Goal: Transaction & Acquisition: Purchase product/service

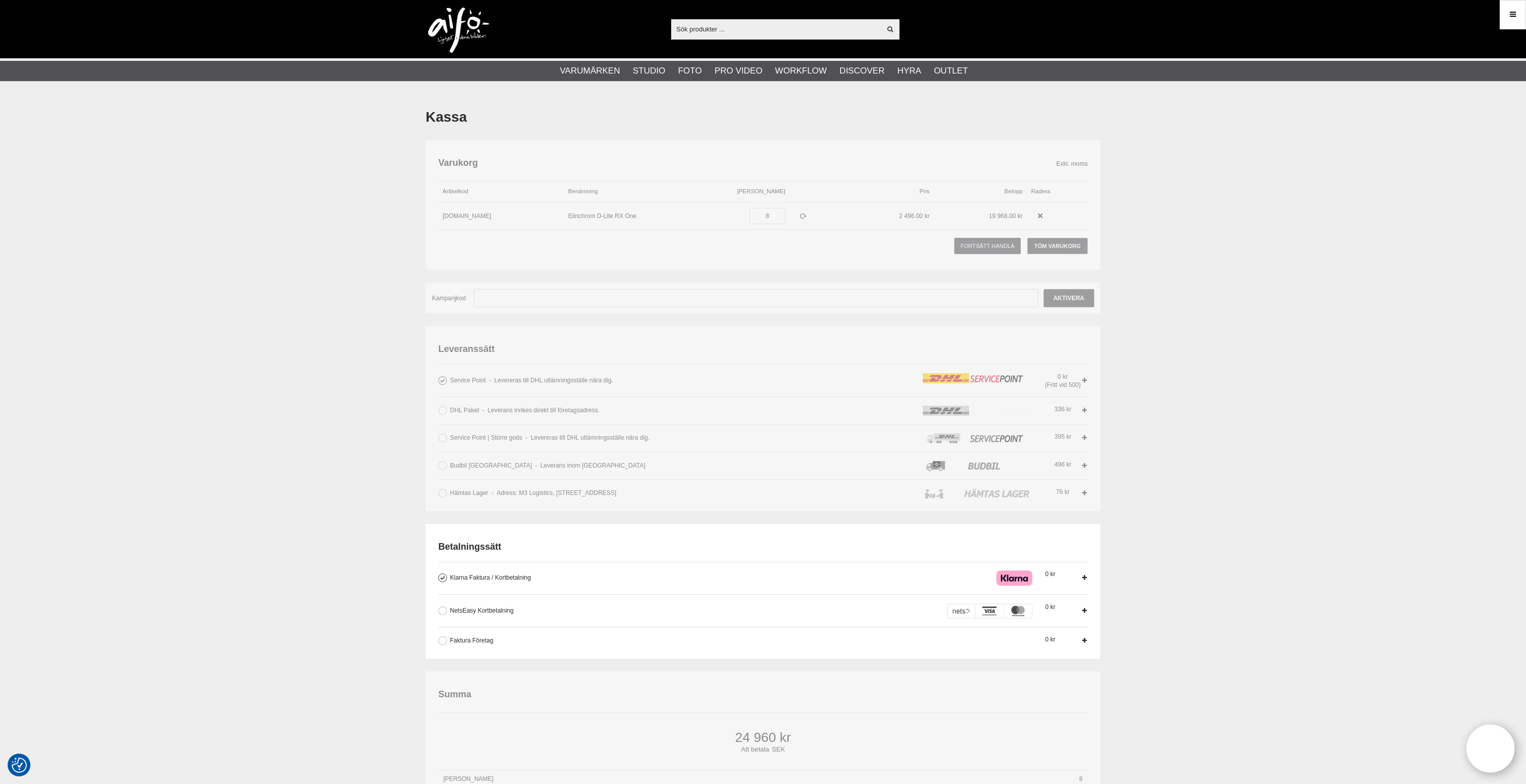
scroll to position [4, 0]
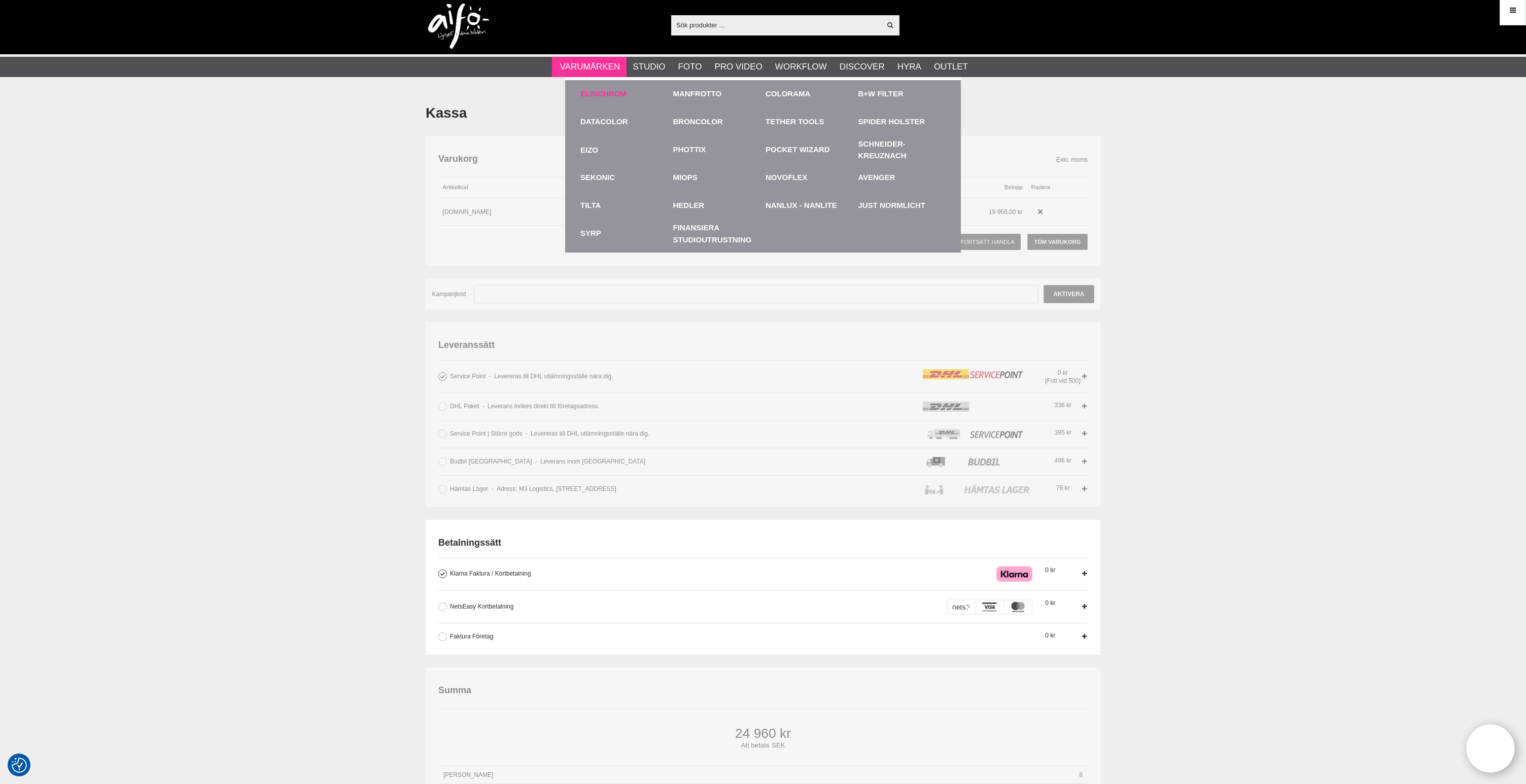
click at [615, 96] on link "Elinchrom" at bounding box center [604, 94] width 46 height 12
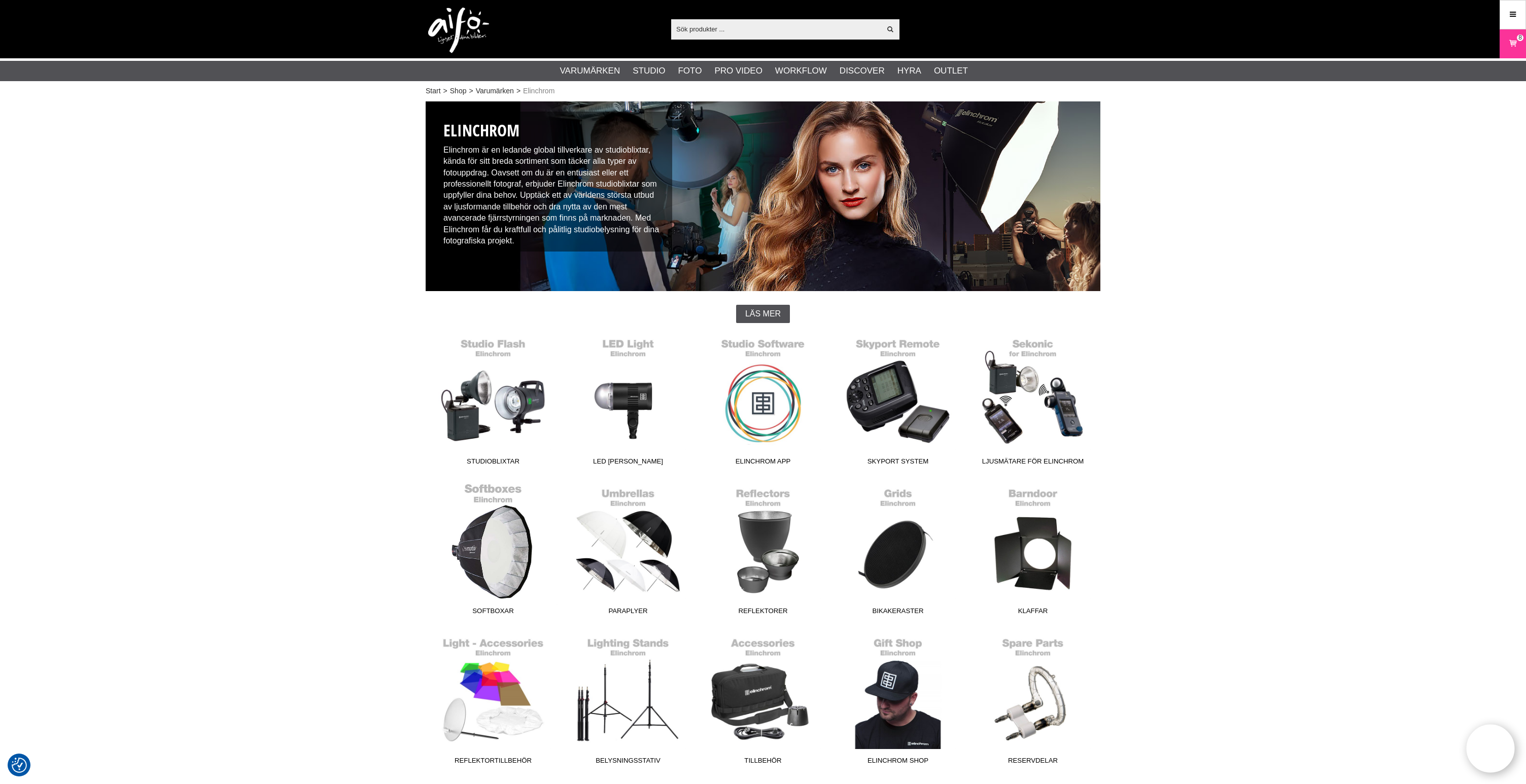
click at [495, 561] on link "Softboxar" at bounding box center [493, 551] width 135 height 137
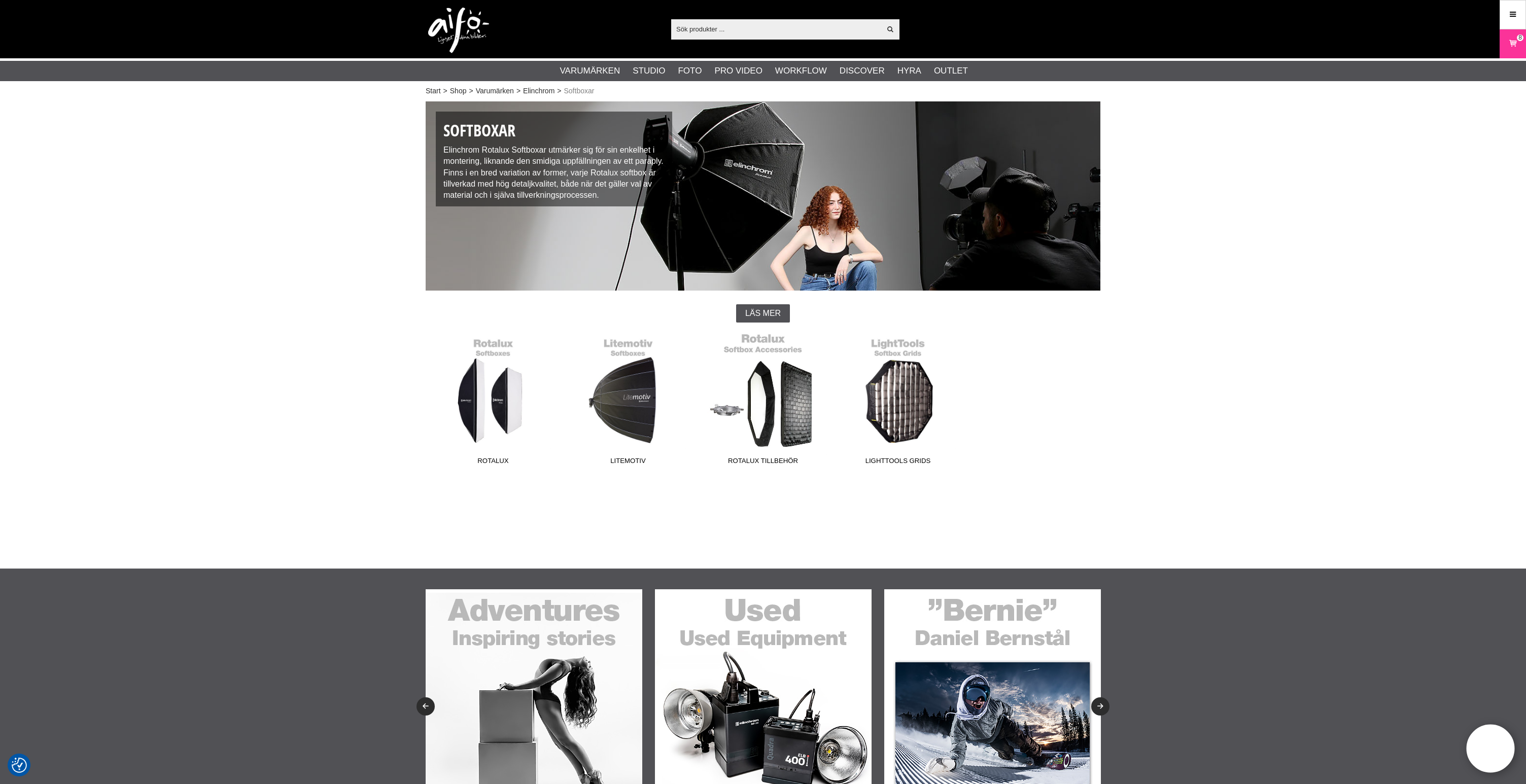
click at [800, 422] on link "Rotalux Tillbehör" at bounding box center [763, 401] width 135 height 137
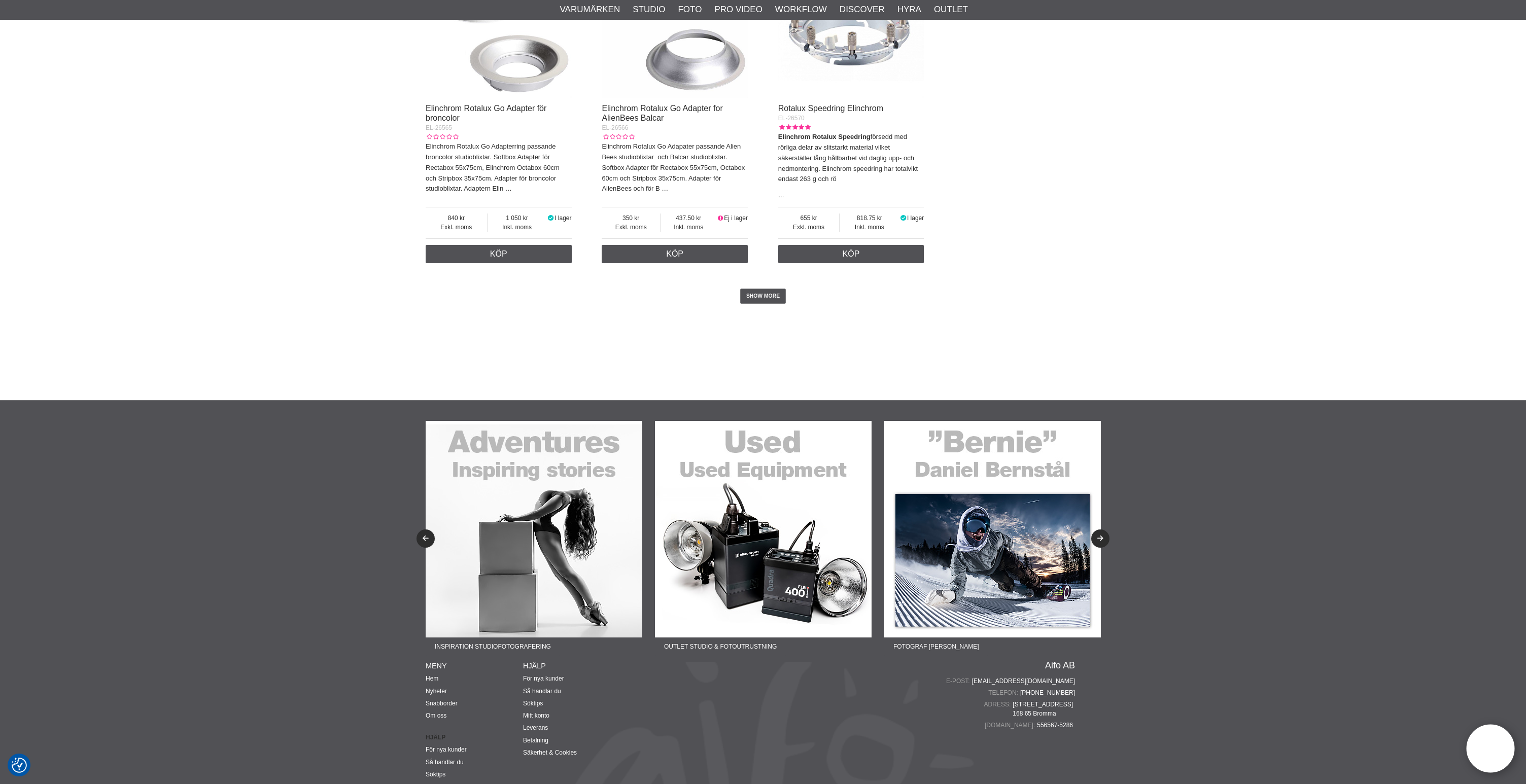
scroll to position [2260, 0]
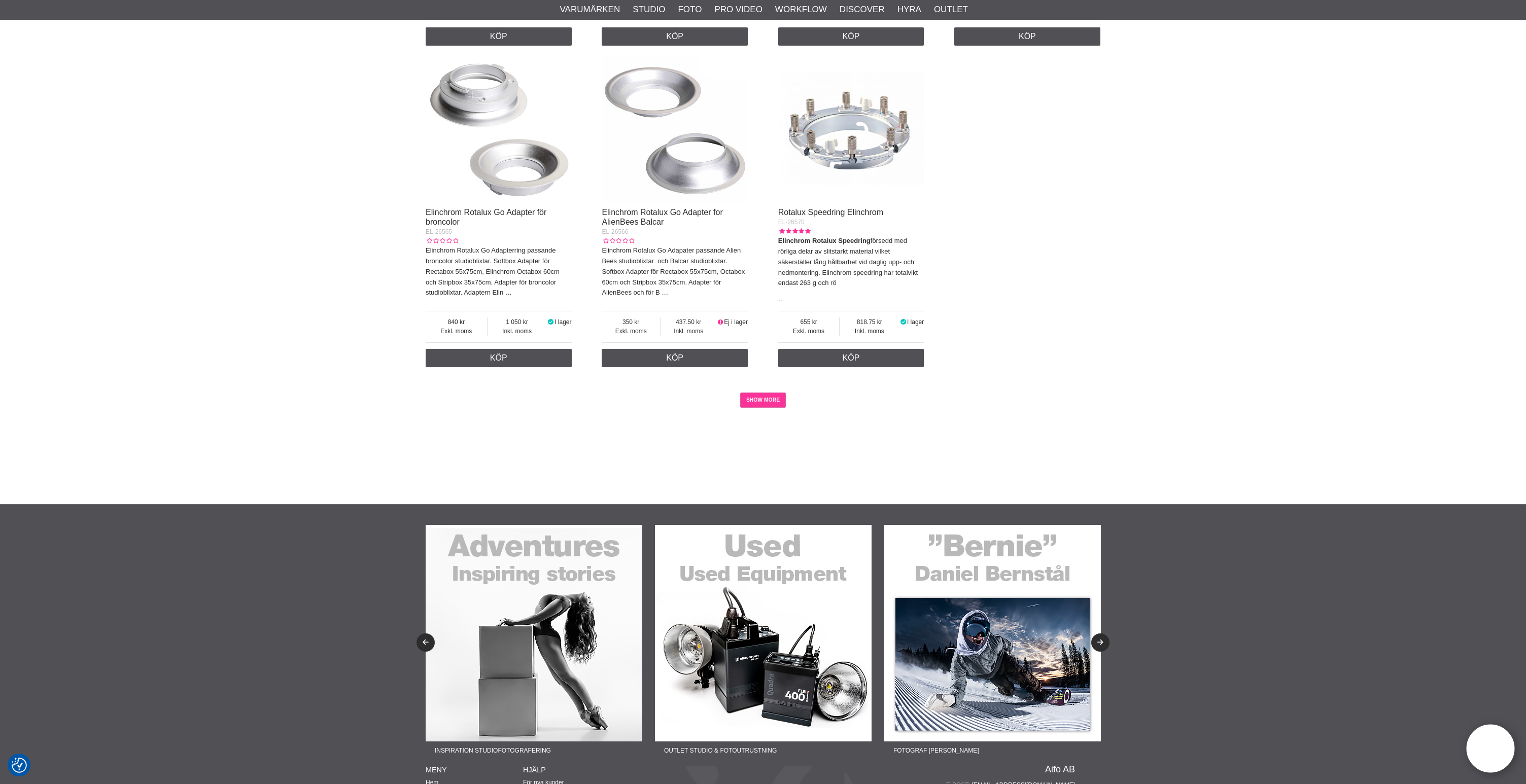
click at [764, 408] on link "SHOW MORE" at bounding box center [763, 400] width 46 height 15
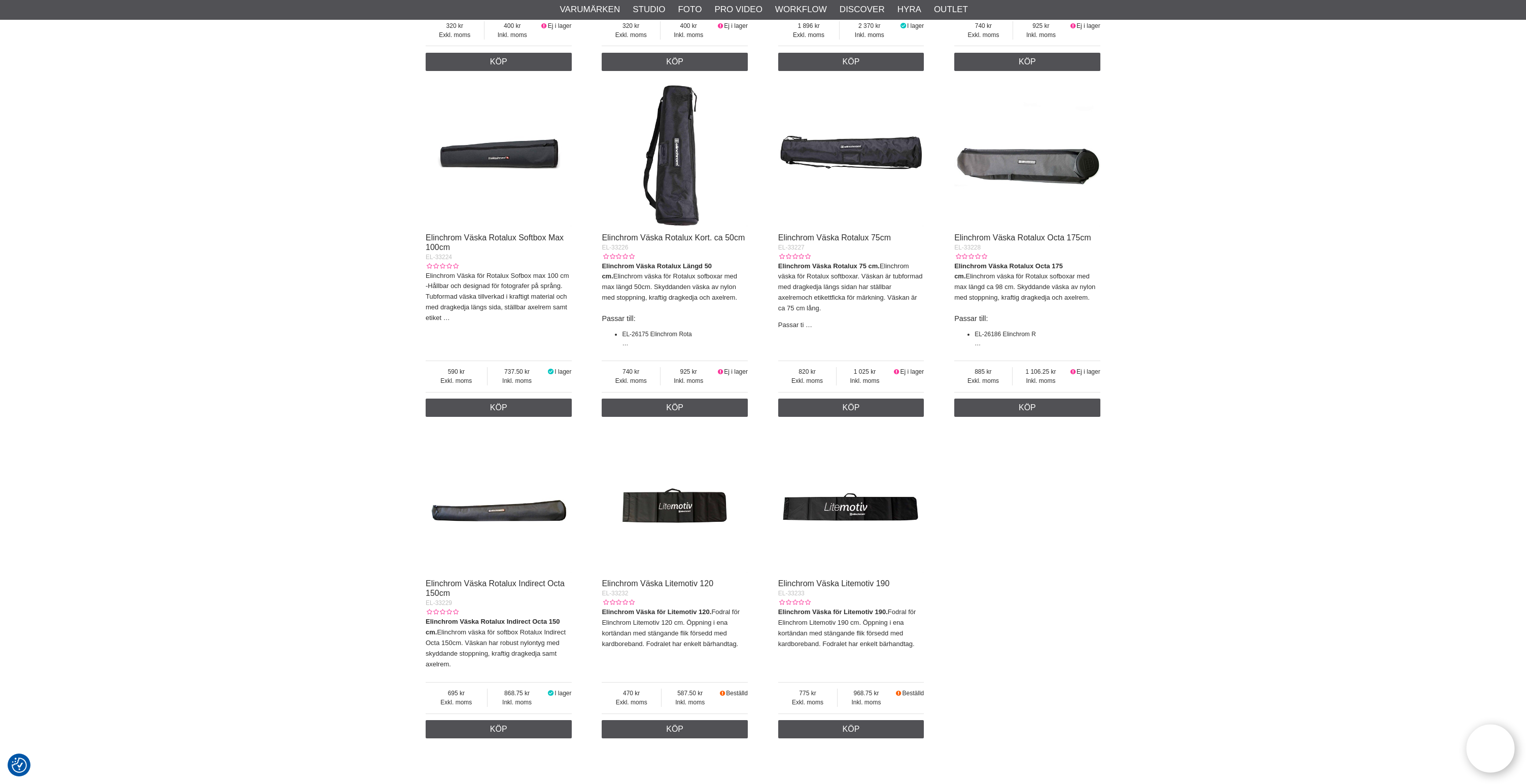
scroll to position [4154, 0]
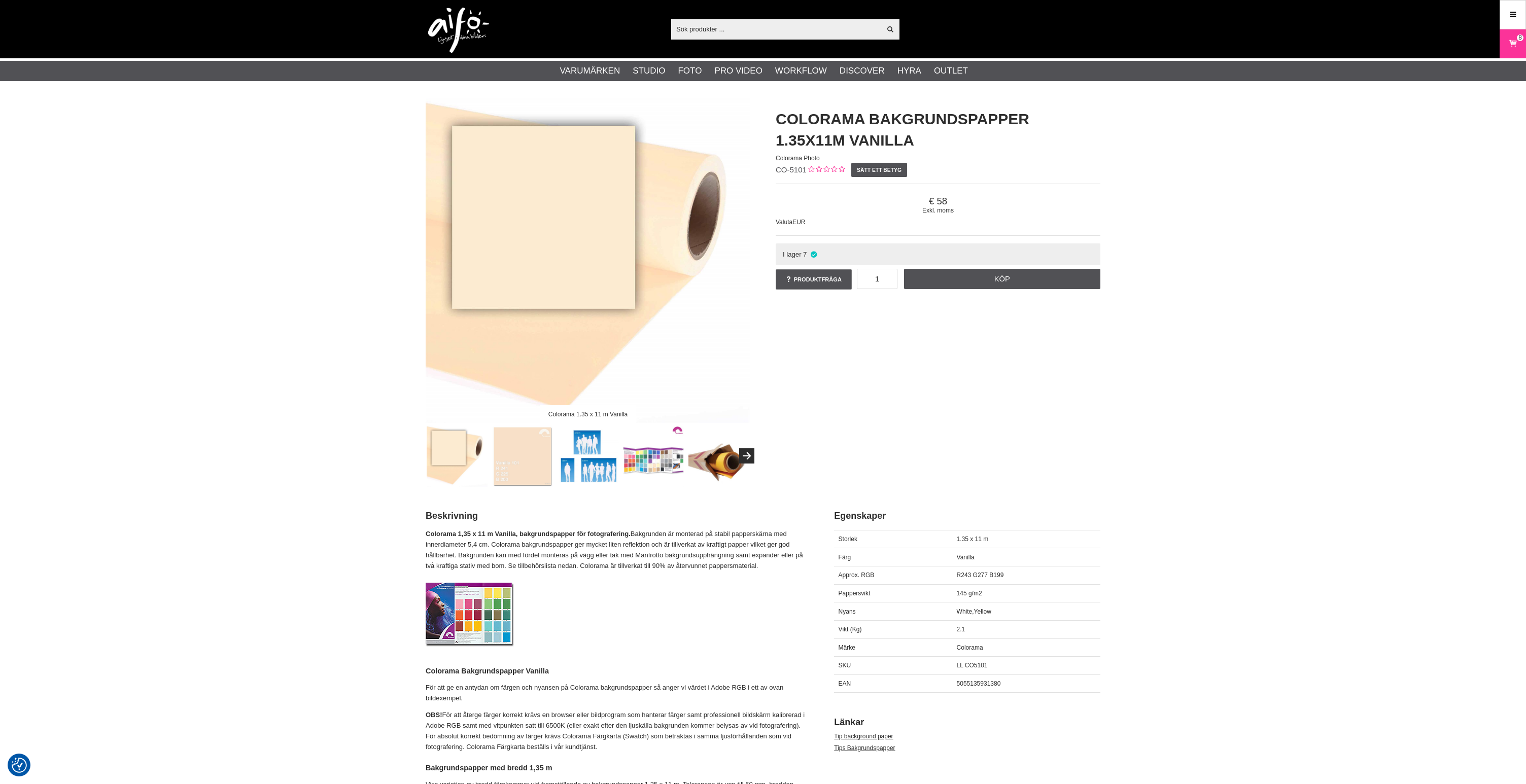
click at [855, 344] on div "Colorama 1.35 x 11 m Vanilla Colorama Bakgrundspapper 1.35x11m Vanilla Colorama…" at bounding box center [762, 292] width 700 height 389
drag, startPoint x: 805, startPoint y: 169, endPoint x: 769, endPoint y: 171, distance: 36.1
click at [770, 169] on div "Colorama Bakgrundspapper 1.35x11m Vanilla Colorama Photo CO-5101 Sätt ett betyg…" at bounding box center [938, 200] width 350 height 204
copy span "CO-5101"
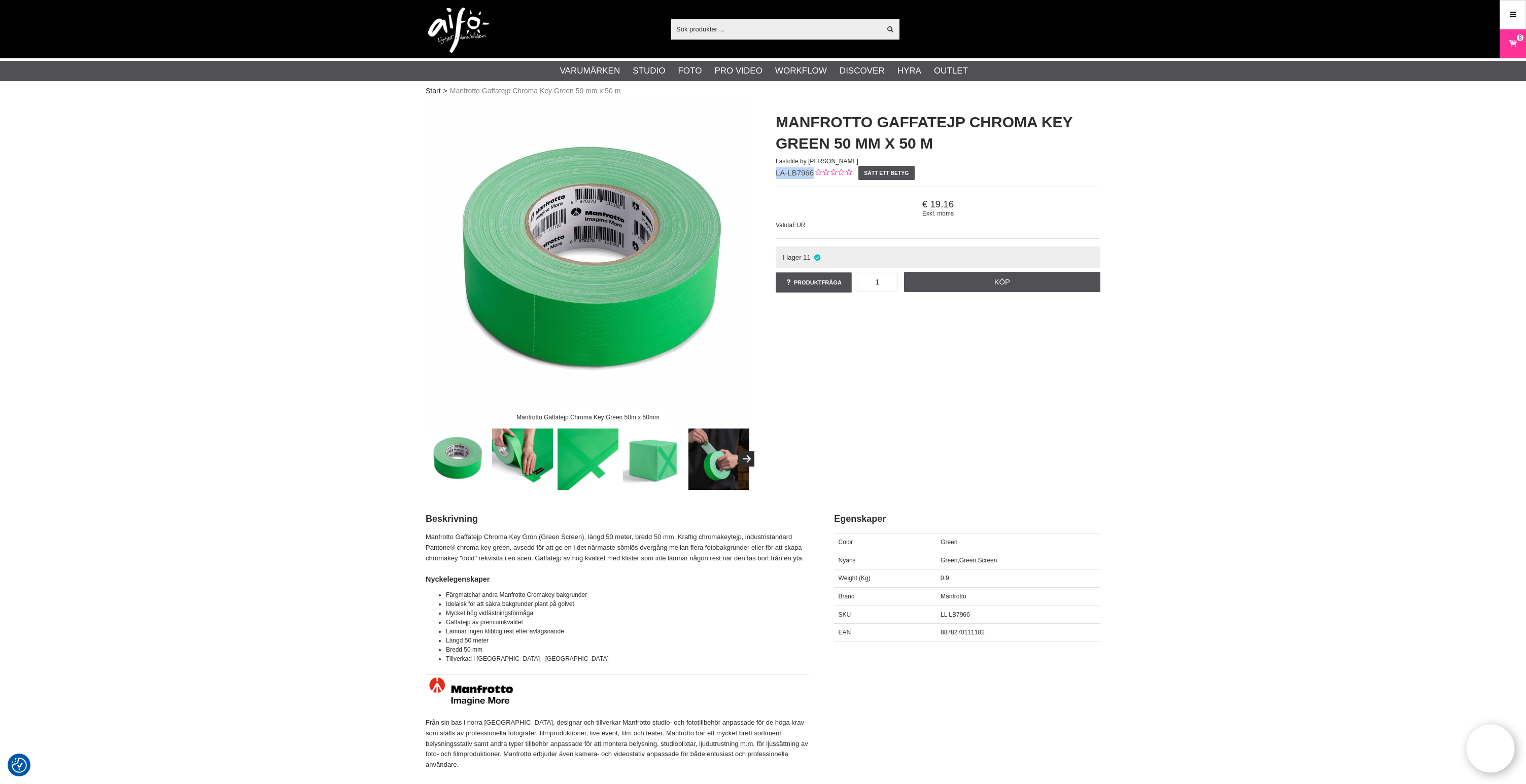
drag, startPoint x: 812, startPoint y: 171, endPoint x: 766, endPoint y: 173, distance: 46.0
click at [767, 173] on div "Manfrotto Gaffatejp Chroma Key Green 50 mm x 50 m Lastolite by Manfrotto LA-LB7…" at bounding box center [938, 204] width 350 height 204
copy span "LA-LB7966"
click at [1515, 43] on icon at bounding box center [1512, 44] width 10 height 11
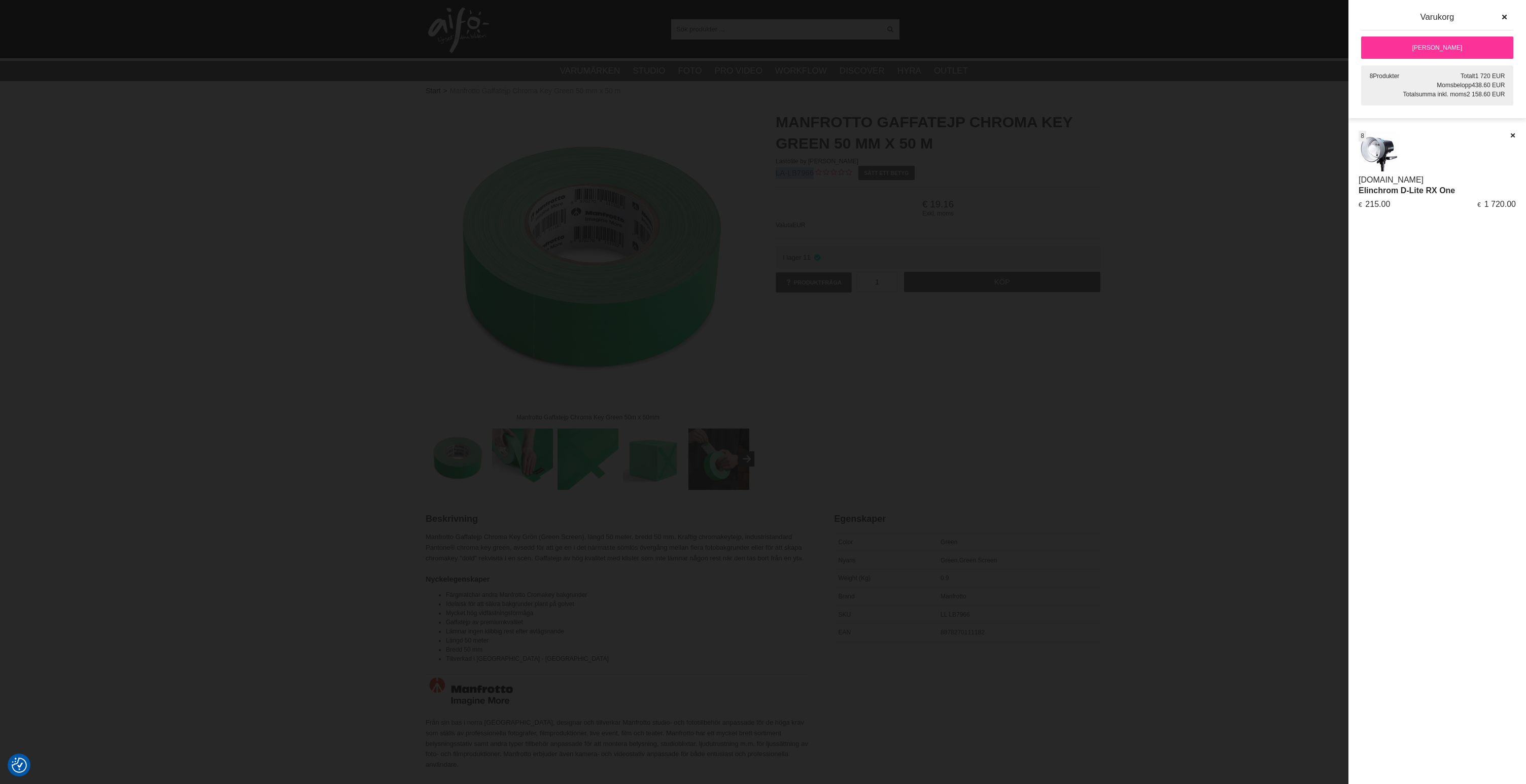
click at [1456, 48] on link "[PERSON_NAME]" at bounding box center [1437, 47] width 152 height 23
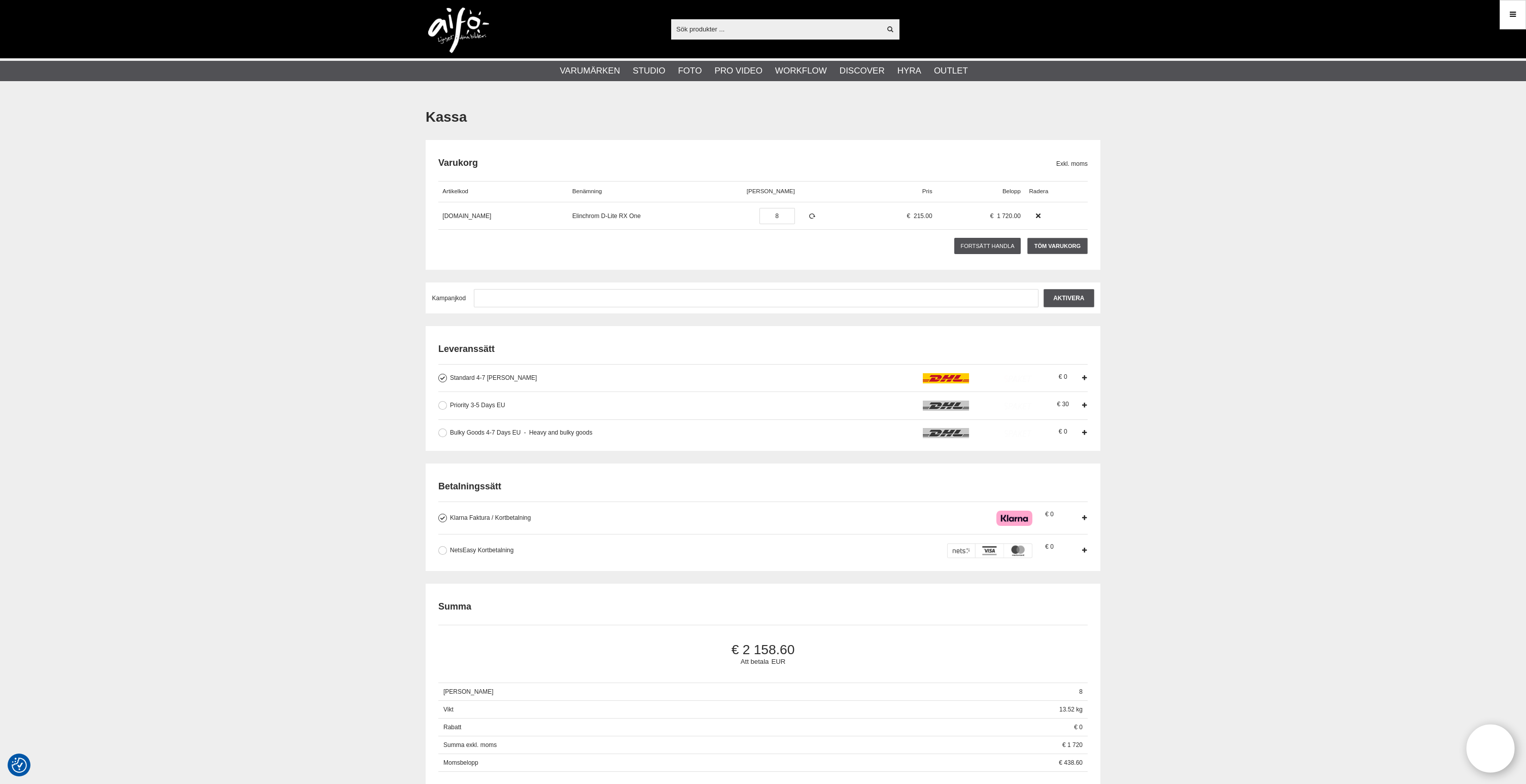
click at [1512, 16] on icon at bounding box center [1512, 14] width 9 height 11
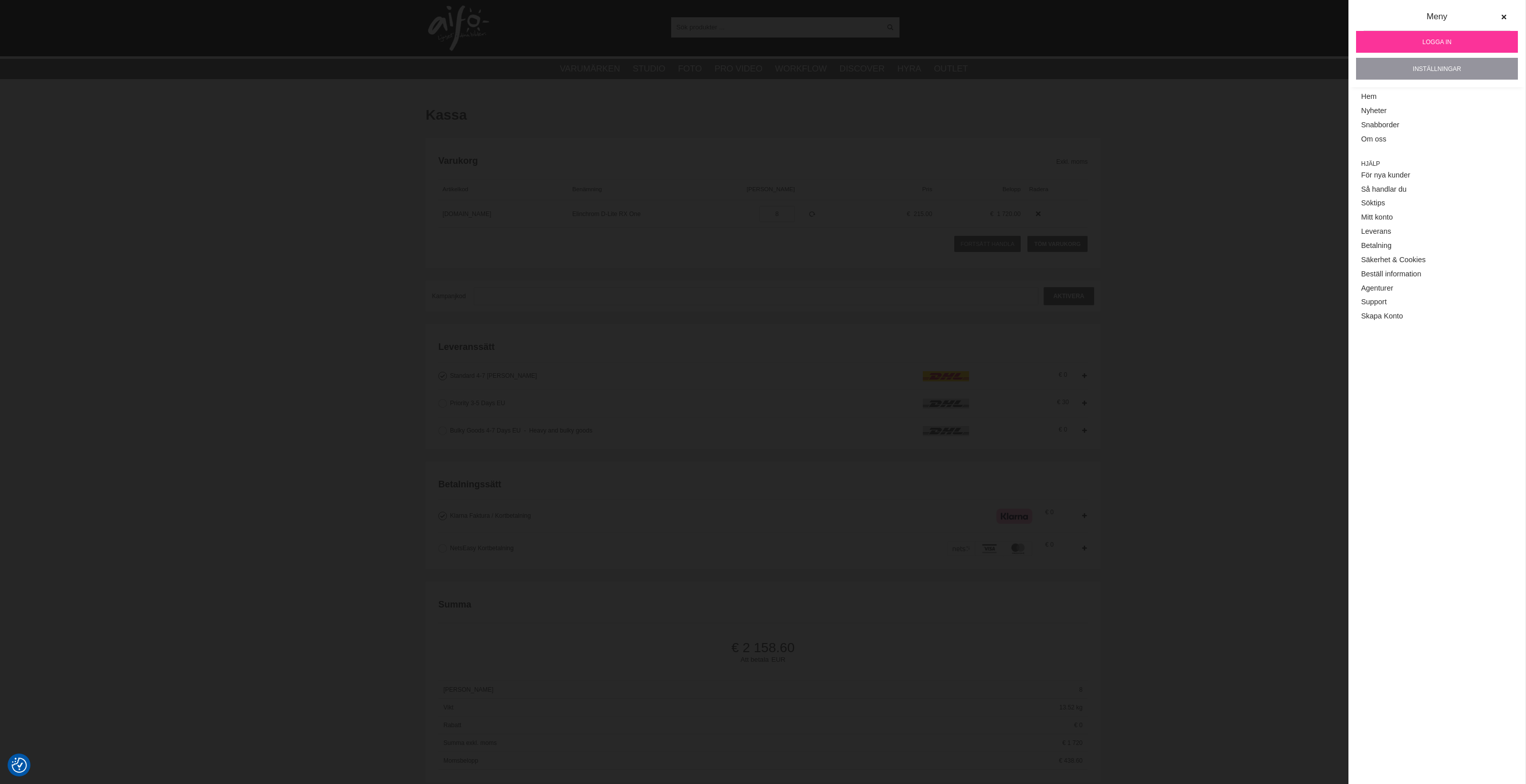
click at [1438, 67] on link "Inställningar" at bounding box center [1437, 69] width 162 height 22
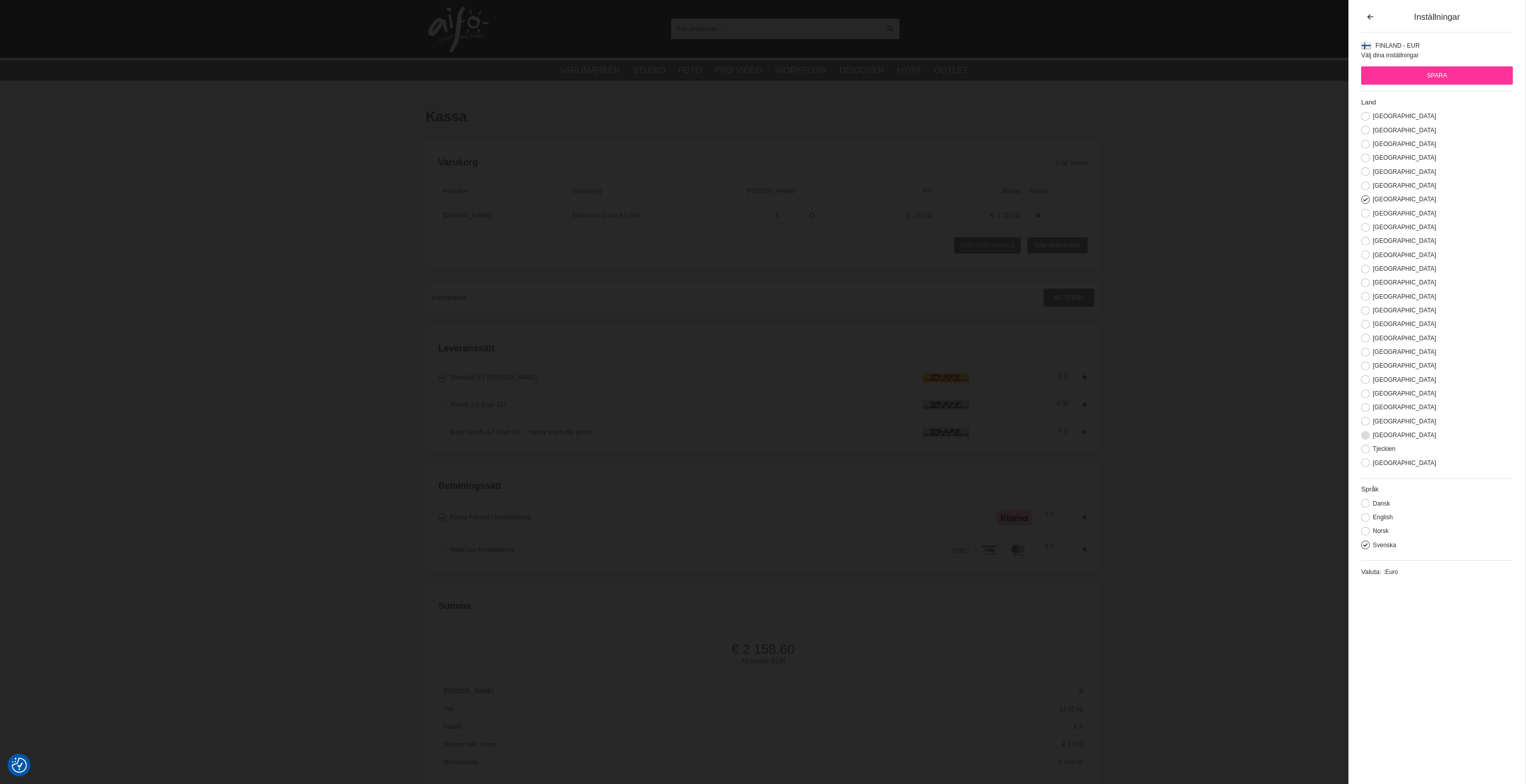
click at [1363, 440] on button at bounding box center [1365, 435] width 9 height 9
click at [1443, 73] on input "Spara" at bounding box center [1437, 75] width 152 height 18
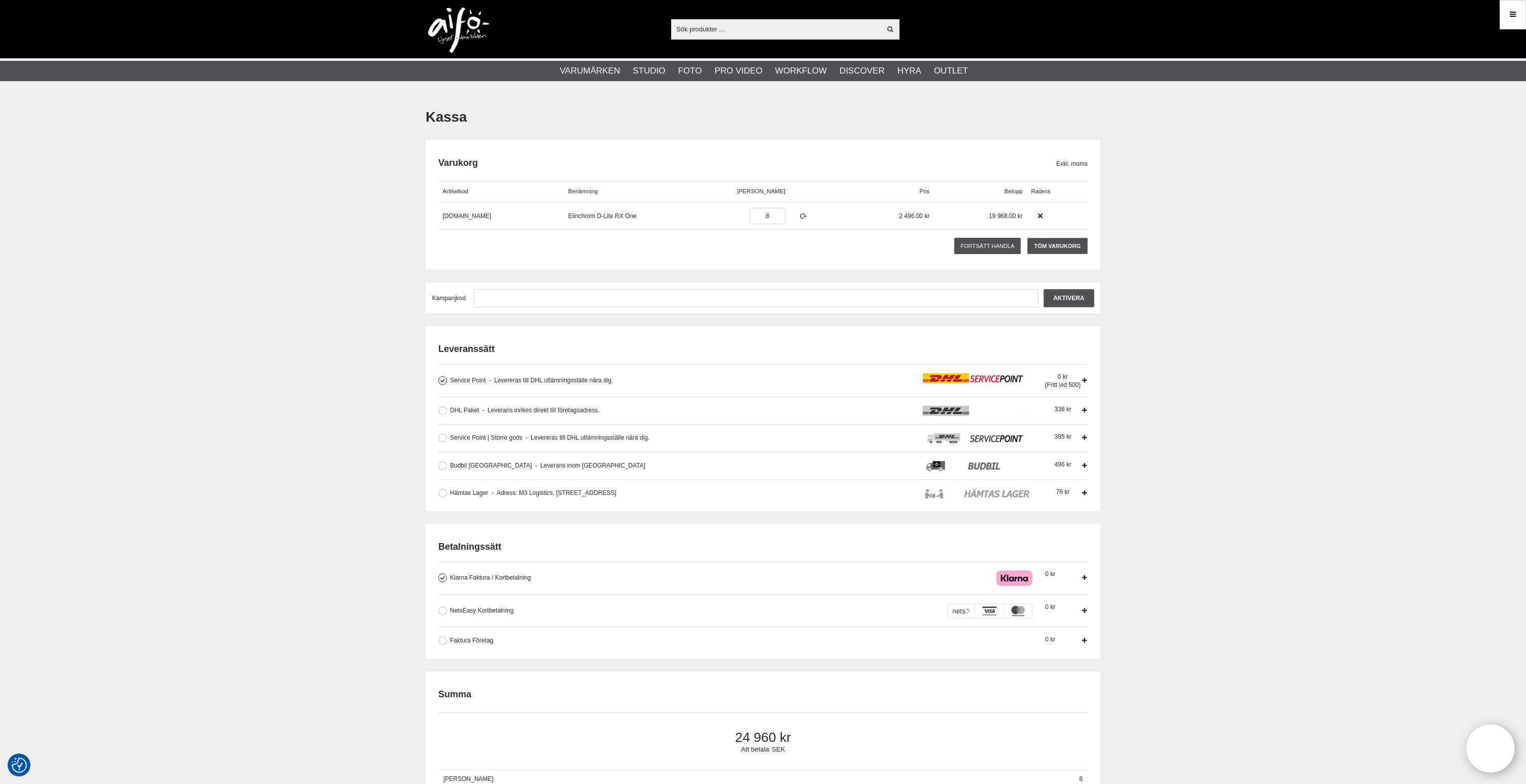
drag, startPoint x: 1193, startPoint y: 313, endPoint x: 1181, endPoint y: 321, distance: 14.4
click at [1193, 313] on div "Kassa [GEOGRAPHIC_DATA] Exkl. moms Artikelkod Benämning Antal Pris [GEOGRAPHIC_…" at bounding box center [763, 781] width 1526 height 1364
click at [1038, 468] on div at bounding box center [984, 466] width 122 height 10
click at [0, 0] on input "Budbil Stockholm Leverans inom [GEOGRAPHIC_DATA] Budleverans inom Stockholms Ci…" at bounding box center [0, 0] width 0 height 0
